Goal: Check status

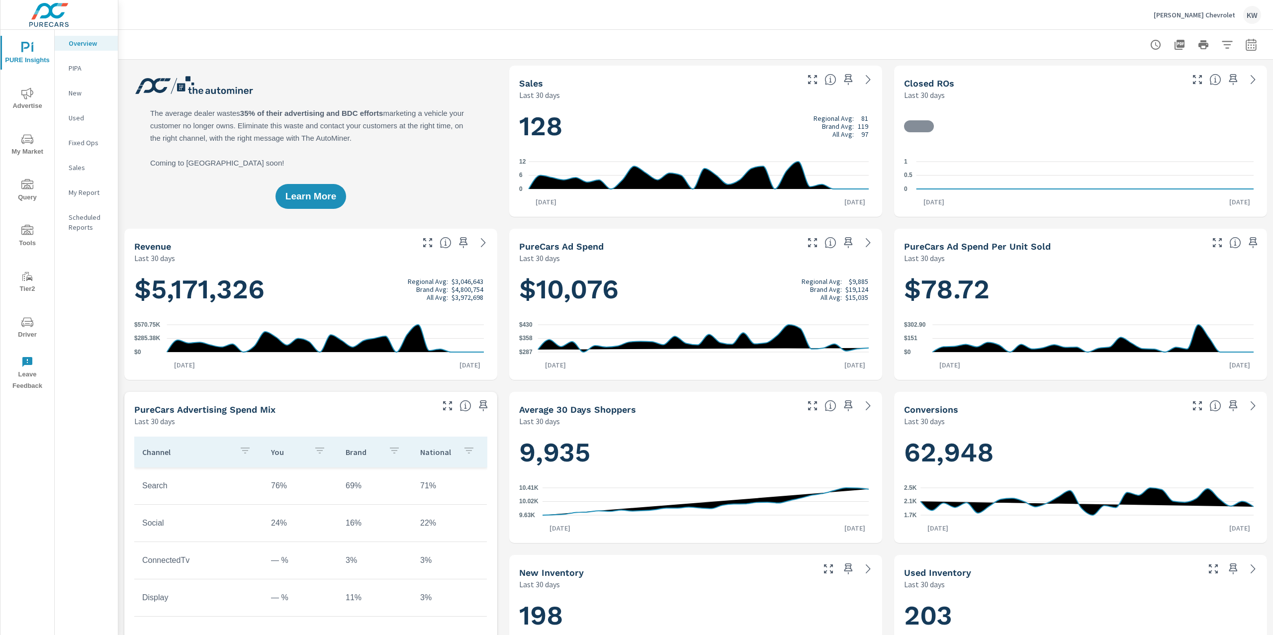
click at [1241, 51] on button "button" at bounding box center [1251, 45] width 20 height 20
click at [1148, 84] on select "Custom [DATE] Last week Last 7 days Last 14 days Last 30 days Last 45 days Last…" at bounding box center [1161, 86] width 99 height 20
click at [1112, 76] on select "Custom [DATE] Last week Last 7 days Last 14 days Last 30 days Last 45 days Last…" at bounding box center [1161, 86] width 99 height 20
select select "Last month"
click at [1139, 141] on span "Apply" at bounding box center [1139, 140] width 41 height 9
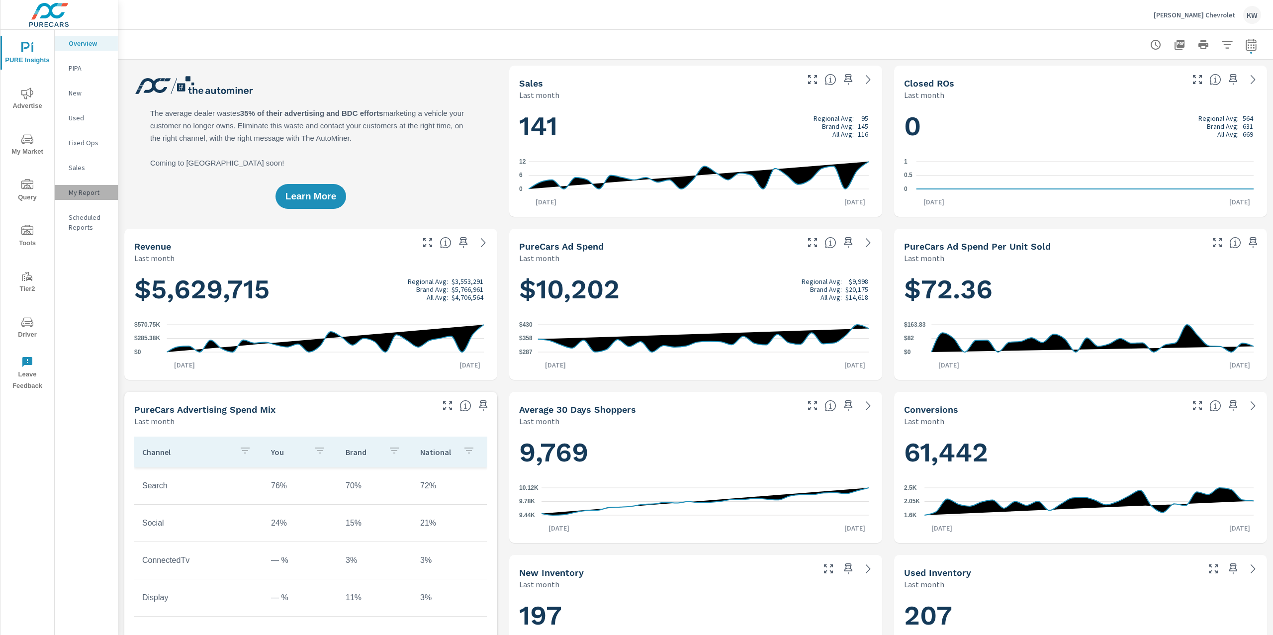
click at [104, 198] on div "My Report" at bounding box center [86, 192] width 63 height 15
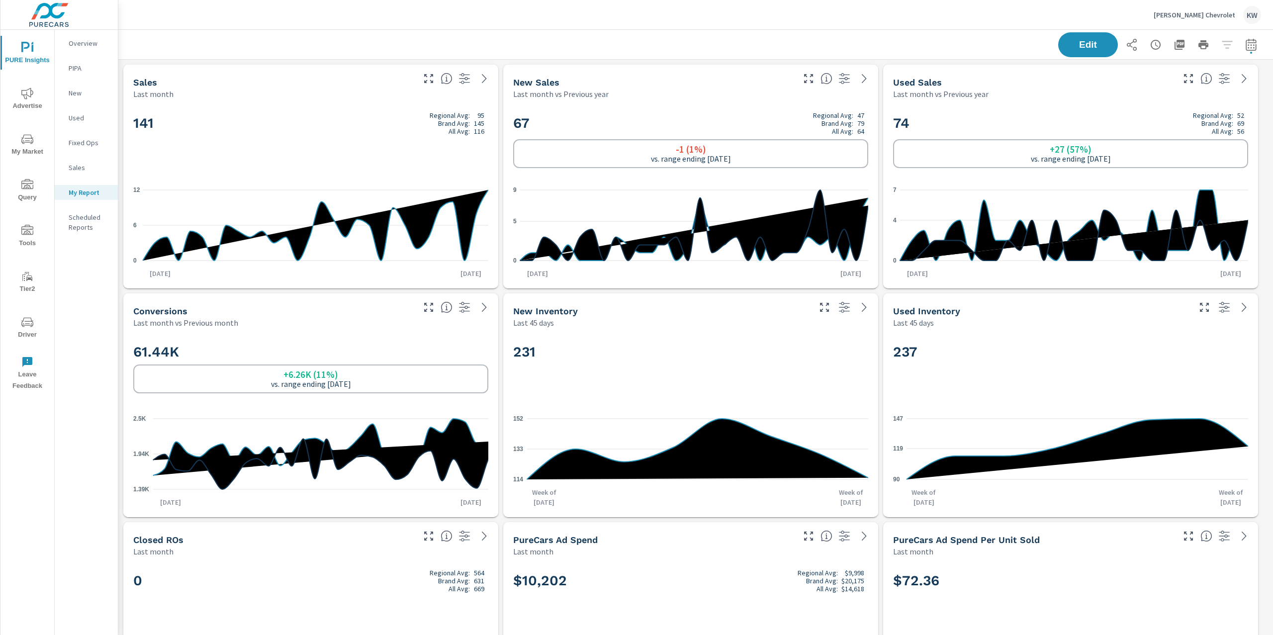
scroll to position [4829, 1165]
click at [1174, 48] on icon "button" at bounding box center [1179, 45] width 10 height 10
